Goal: Communication & Community: Participate in discussion

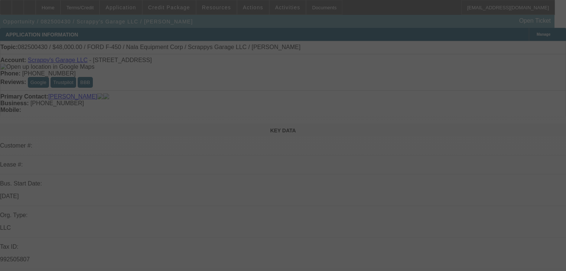
select select "0.2"
select select "2"
select select "0.1"
select select "4"
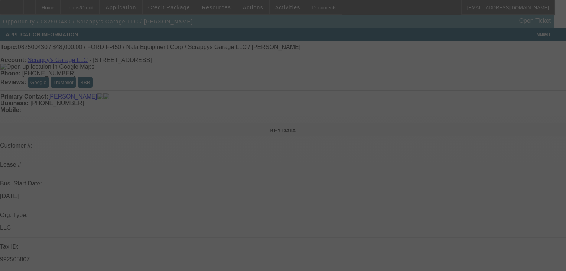
select select "0"
select select "6"
select select "0"
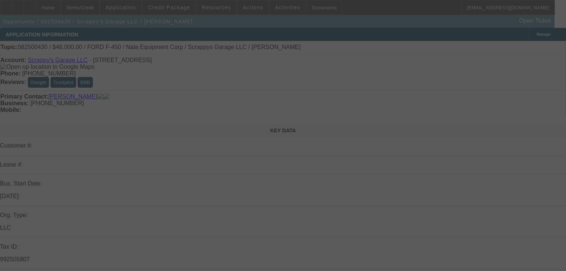
select select "0"
select select "2"
select select "0.1"
select select "4"
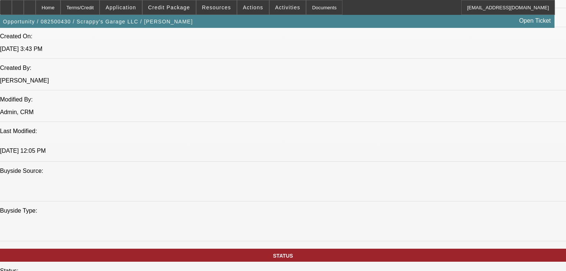
scroll to position [654, 0]
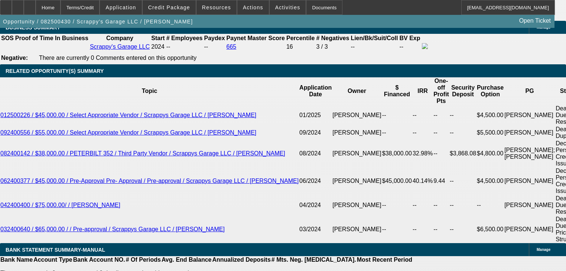
scroll to position [1219, 0]
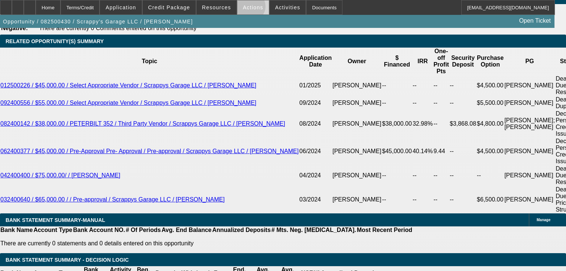
click at [246, 8] on span "Actions" at bounding box center [253, 7] width 20 height 6
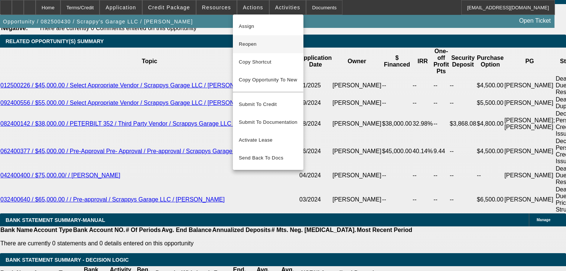
click at [253, 47] on span "Reopen" at bounding box center [268, 44] width 59 height 9
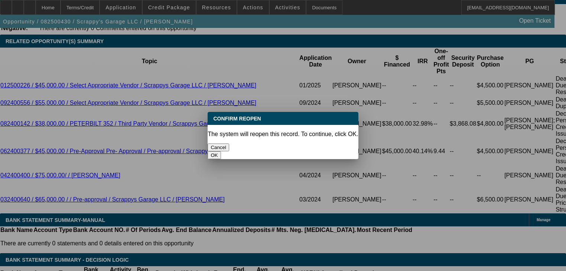
scroll to position [0, 0]
click at [221, 151] on button "OK" at bounding box center [214, 155] width 13 height 8
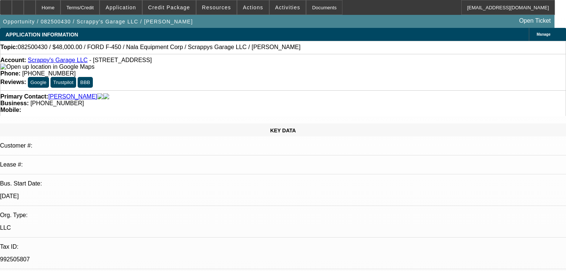
select select "0.2"
select select "2"
select select "0.1"
select select "4"
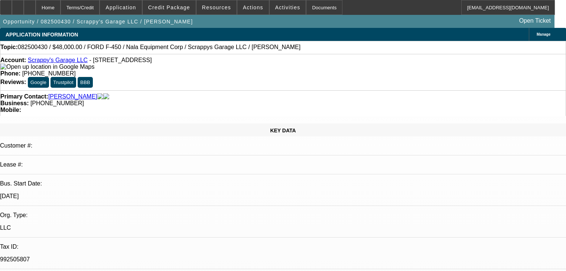
select select "0"
select select "6"
select select "0"
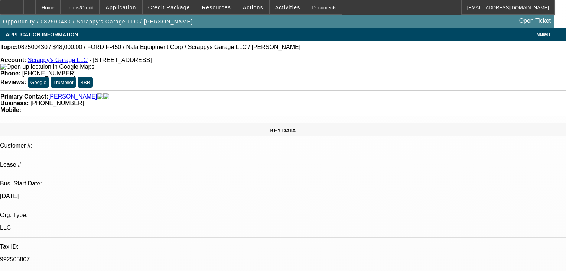
select select "0"
select select "2"
select select "0.1"
select select "4"
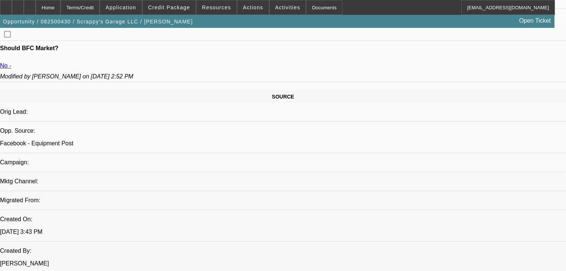
scroll to position [416, 0]
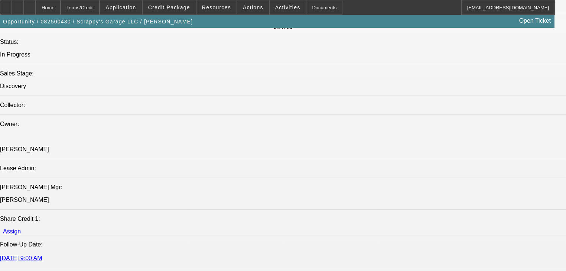
scroll to position [922, 0]
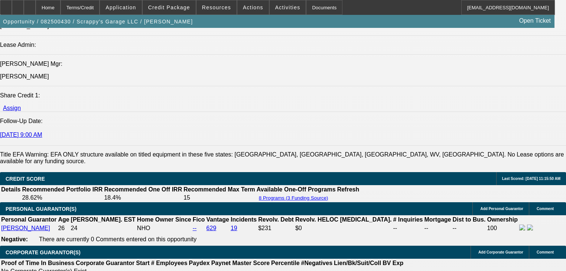
drag, startPoint x: 456, startPoint y: 29, endPoint x: 455, endPoint y: 36, distance: 7.5
radio input "true"
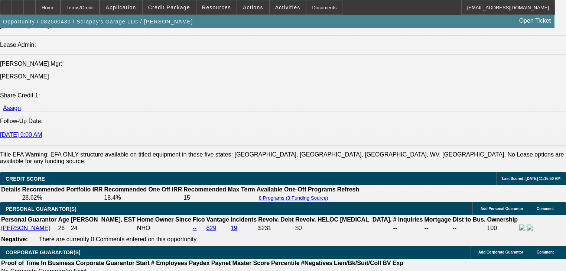
type textarea "Asked if I can do 20% lol"
radio input "true"
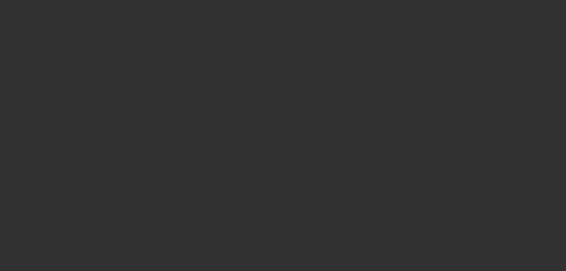
click at [524, 181] on div at bounding box center [283, 135] width 566 height 271
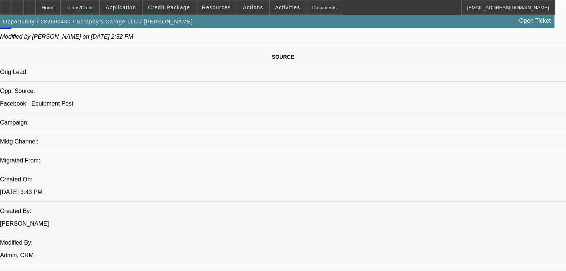
scroll to position [446, 0]
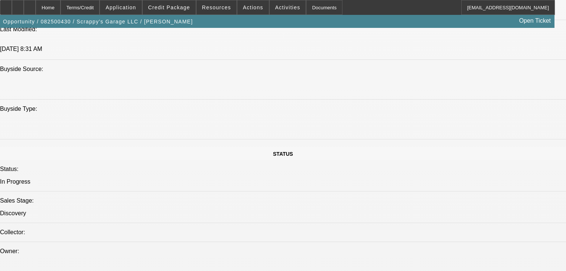
scroll to position [684, 0]
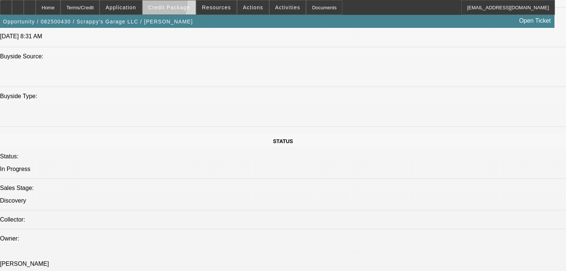
click at [168, 6] on span "Credit Package" at bounding box center [169, 7] width 42 height 6
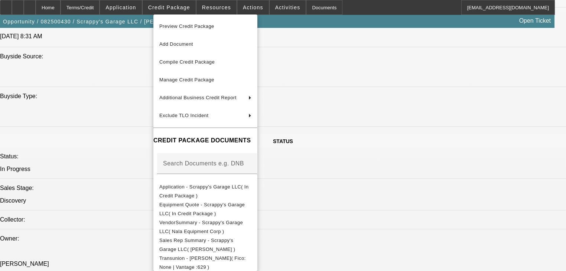
click at [118, 194] on div at bounding box center [283, 135] width 566 height 271
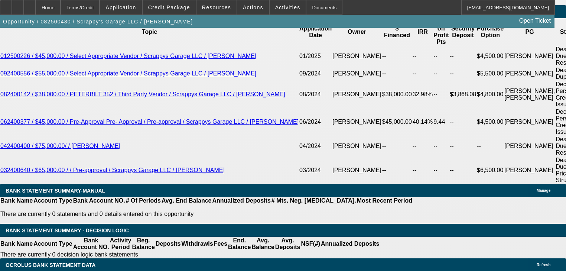
scroll to position [1249, 0]
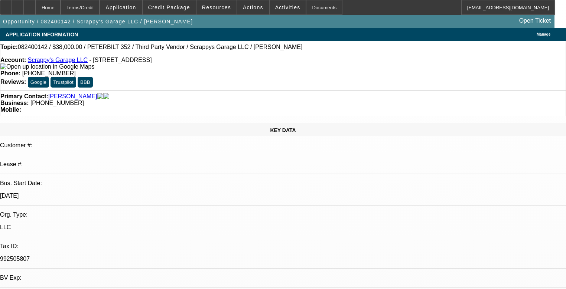
select select "0"
select select "2"
select select "0.1"
select select "4"
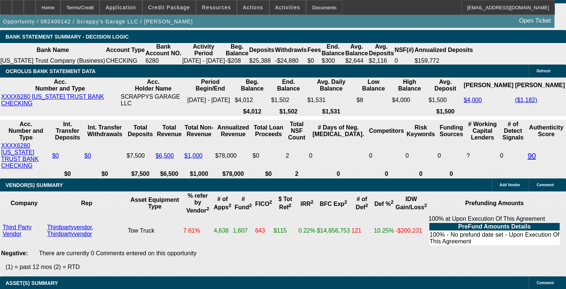
scroll to position [1457, 0]
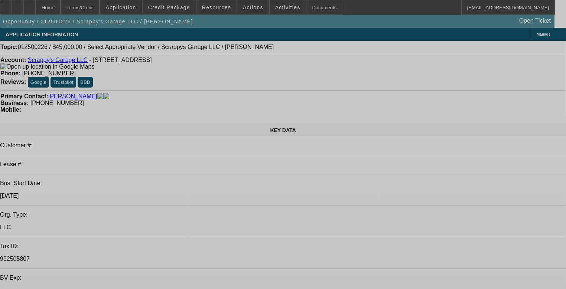
select select "0"
select select "2"
select select "0.1"
select select "4"
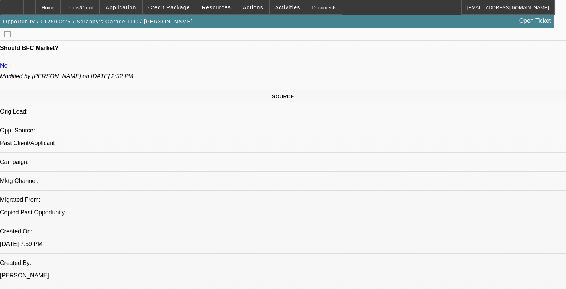
scroll to position [79, 0]
